Goal: Information Seeking & Learning: Find specific fact

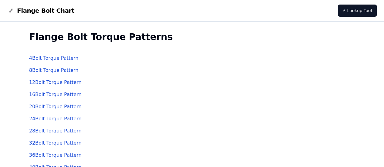
click at [72, 60] on link "4 Bolt Torque Pattern" at bounding box center [53, 58] width 49 height 6
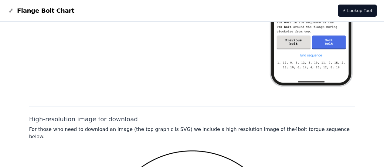
scroll to position [309, 0]
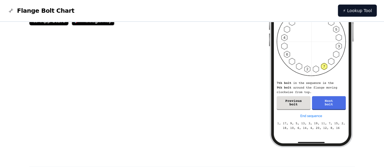
click at [328, 102] on img at bounding box center [310, 62] width 87 height 189
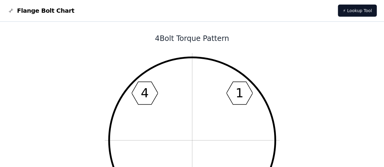
scroll to position [0, 0]
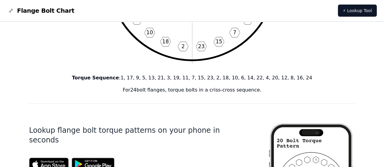
scroll to position [152, 0]
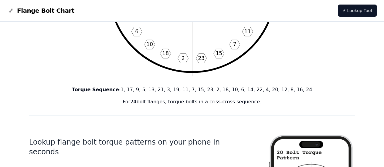
click at [136, 90] on p "Torque Sequence : 1, 17, 9, 5, 13, 21, 3, 19, 11, 7, 15, 23, 2, 18, 10, 6, 14, …" at bounding box center [192, 89] width 326 height 7
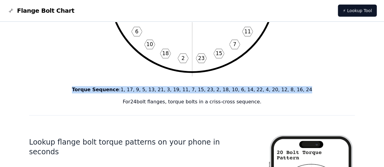
drag, startPoint x: 295, startPoint y: 89, endPoint x: 92, endPoint y: 89, distance: 203.8
click at [92, 89] on p "Torque Sequence : 1, 17, 9, 5, 13, 21, 3, 19, 11, 7, 15, 23, 2, 18, 10, 6, 14, …" at bounding box center [192, 89] width 326 height 7
copy p "Torque Sequence : 1, 17, 9, 5, 13, 21, 3, 19, 11, 7, 15, 23, 2, 18, 10, 6, 14, …"
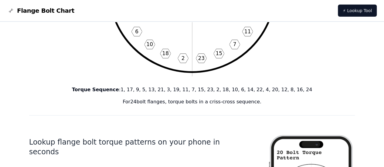
drag, startPoint x: 139, startPoint y: 102, endPoint x: 169, endPoint y: 103, distance: 30.6
click at [169, 103] on p "For 24 bolt flanges, torque bolts in a criss-cross sequence." at bounding box center [192, 101] width 326 height 7
copy p "24 bolt flanges"
click at [143, 91] on p "Torque Sequence : 1, 17, 9, 5, 13, 21, 3, 19, 11, 7, 15, 23, 2, 18, 10, 6, 14, …" at bounding box center [192, 89] width 326 height 7
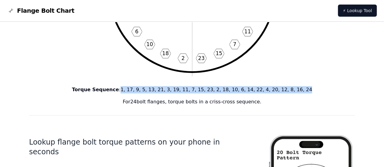
drag, startPoint x: 134, startPoint y: 89, endPoint x: 309, endPoint y: 85, distance: 174.7
copy p "1, 17, 9, 5, 13, 21, 3, 19, 11, 7, 15, 23, 2, 18, 10, 6, 14, 22, 4, 20, 12, 8, …"
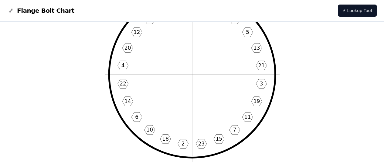
scroll to position [0, 0]
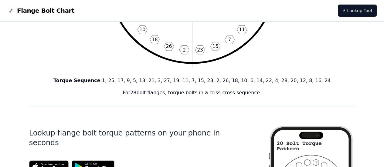
scroll to position [152, 0]
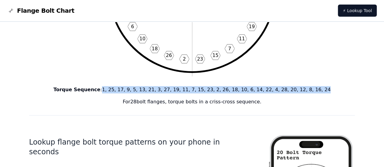
drag, startPoint x: 306, startPoint y: 90, endPoint x: 119, endPoint y: 91, distance: 186.8
click at [119, 91] on p "Torque Sequence : 1, 25, 17, 9, 5, 13, 21, 3, 27, 19, 11, 7, 15, 23, 2, 26, 18,…" at bounding box center [192, 89] width 326 height 7
copy p "1, 25, 17, 9, 5, 13, 21, 3, 27, 19, 11, 7, 15, 23, 2, 26, 18, 10, 6, 14, 22, 4,…"
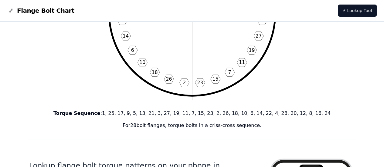
scroll to position [0, 0]
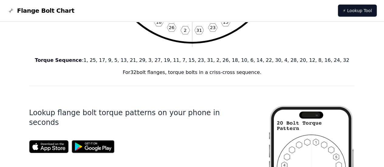
scroll to position [182, 0]
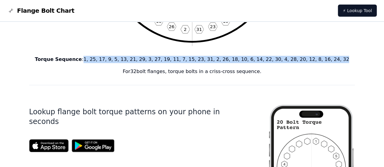
drag, startPoint x: 323, startPoint y: 59, endPoint x: 104, endPoint y: 59, distance: 218.3
click at [104, 59] on p "Torque Sequence : 1, 25, 17, 9, 5, 13, 21, 29, 3, 27, 19, 11, 7, 15, 23, 31, 2,…" at bounding box center [192, 59] width 326 height 7
copy p "1, 25, 17, 9, 5, 13, 21, 29, 3, 27, 19, 11, 7, 15, 23, 31, 2, 26, 18, 10, 6, 14…"
